Goal: Information Seeking & Learning: Check status

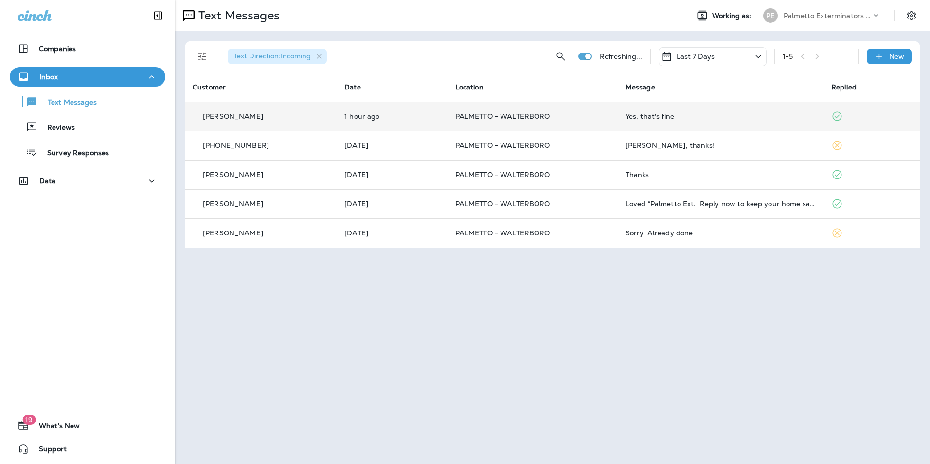
click at [722, 119] on div "Yes, that's fine" at bounding box center [720, 116] width 190 height 8
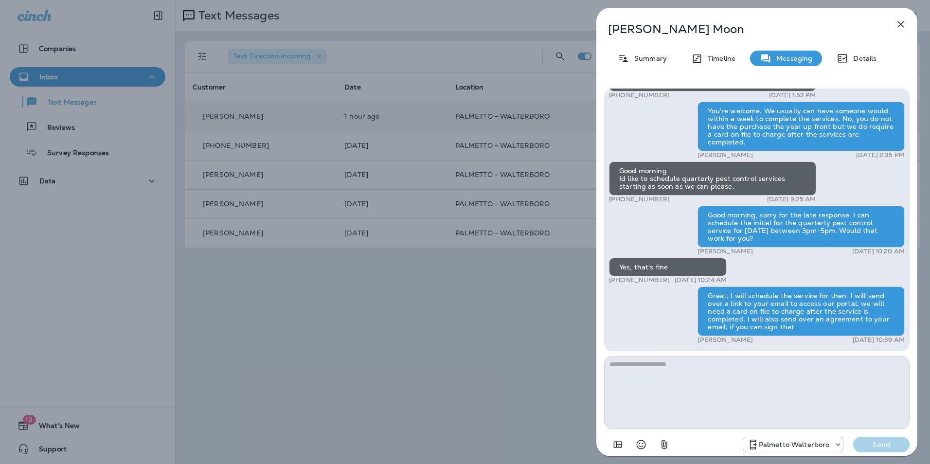
click at [909, 21] on button "button" at bounding box center [900, 24] width 19 height 19
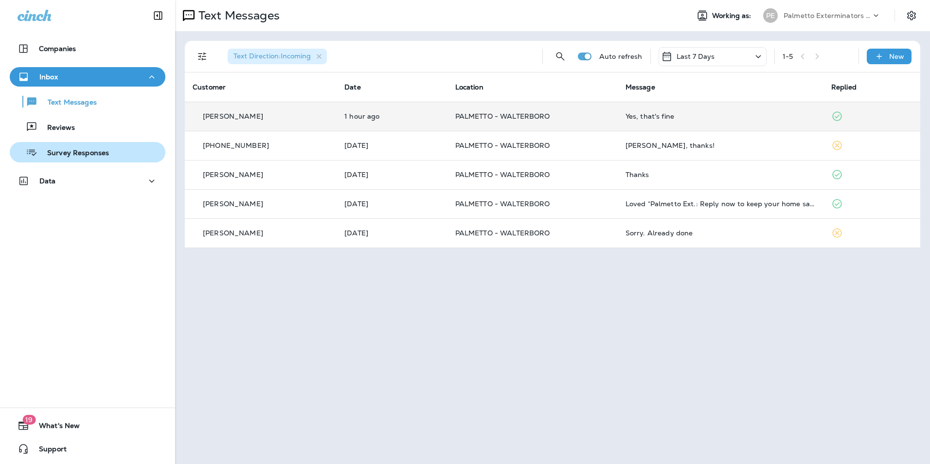
click at [62, 155] on p "Survey Responses" at bounding box center [72, 153] width 71 height 9
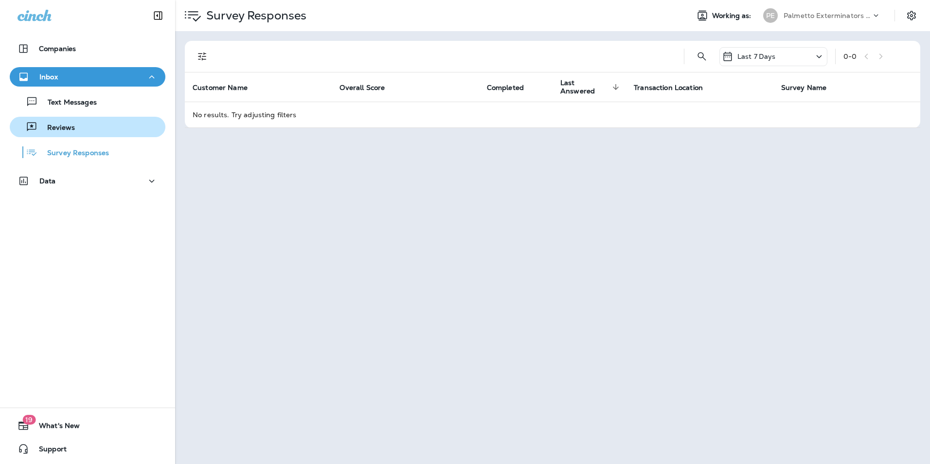
click at [70, 126] on p "Reviews" at bounding box center [55, 128] width 37 height 9
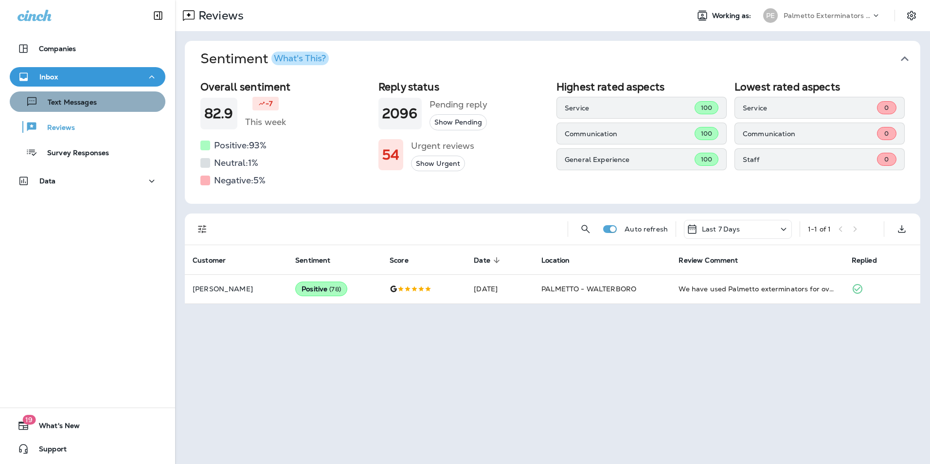
click at [88, 107] on p "Text Messages" at bounding box center [67, 102] width 59 height 9
